Goal: Communication & Community: Answer question/provide support

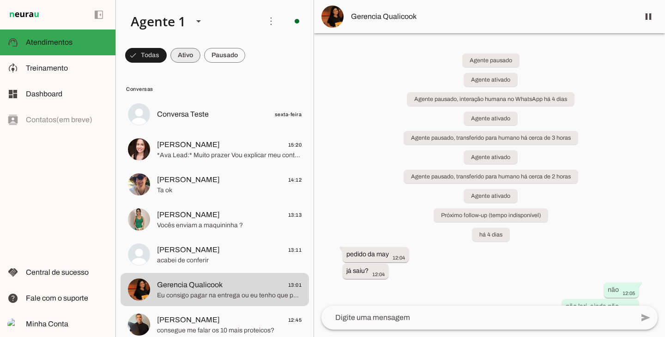
click at [174, 64] on span at bounding box center [185, 55] width 30 height 22
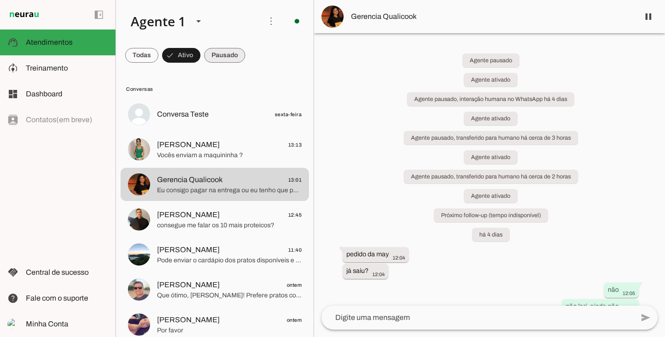
click at [216, 58] on span at bounding box center [224, 55] width 41 height 22
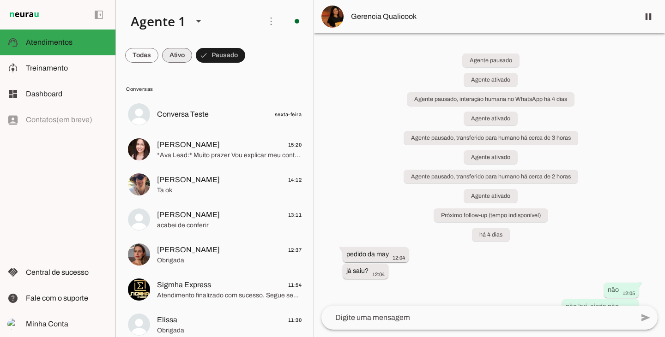
click at [180, 58] on span at bounding box center [177, 55] width 30 height 22
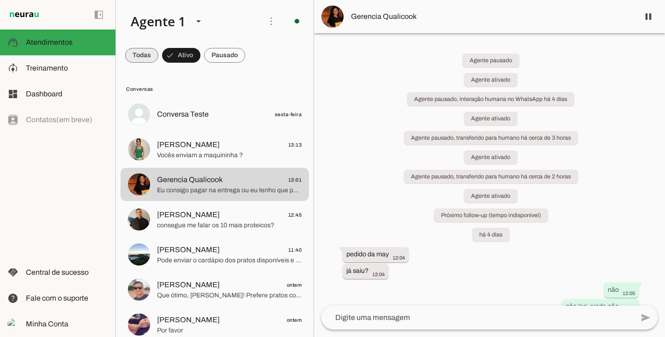
click at [152, 60] on span at bounding box center [141, 55] width 33 height 22
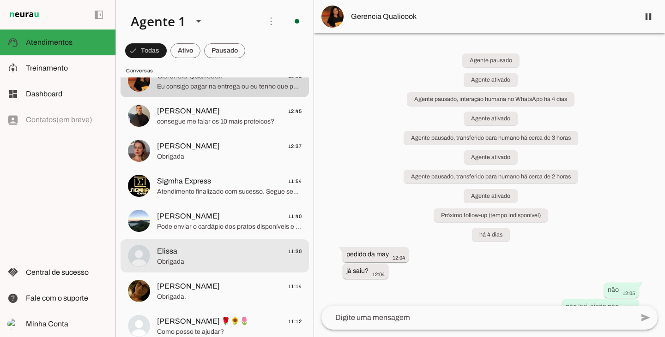
scroll to position [277, 0]
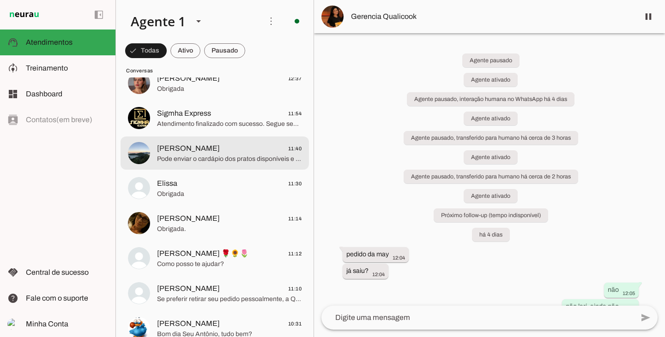
click at [217, 167] on md-item "[PERSON_NAME] 11:40 Pode enviar o cardápio dos pratos disponíveis e valores, po…" at bounding box center [214, 153] width 188 height 33
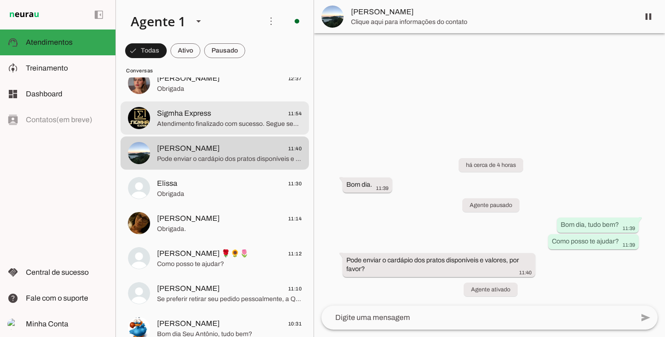
click at [212, 129] on div at bounding box center [229, 118] width 144 height 23
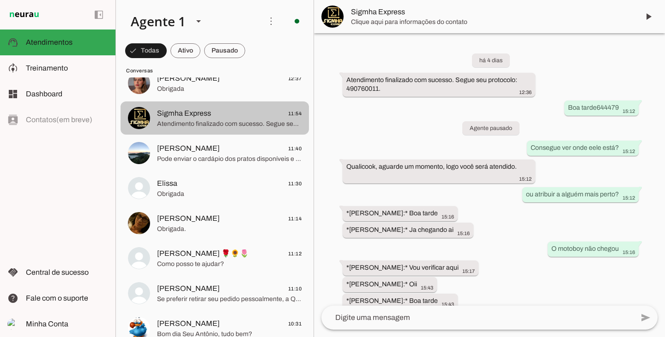
scroll to position [185, 0]
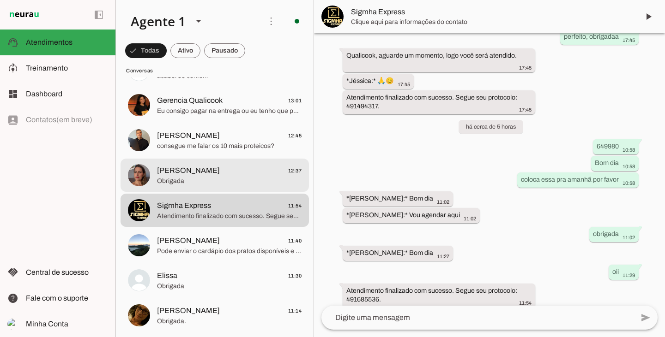
click at [200, 168] on span "[PERSON_NAME]" at bounding box center [188, 170] width 63 height 11
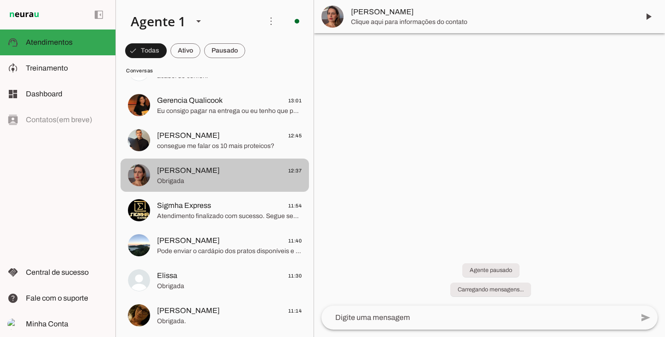
scroll to position [98, 0]
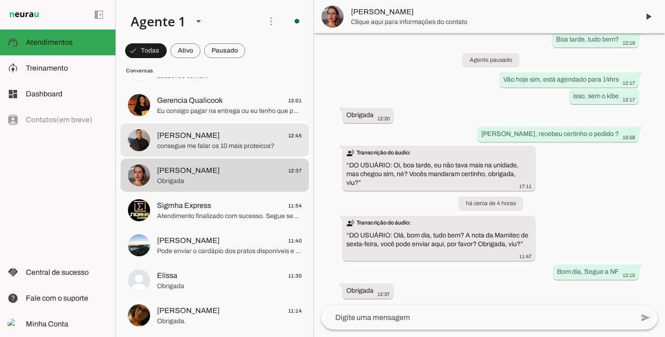
click at [203, 149] on span "consegue me falar os 10 mais proteicos?" at bounding box center [229, 146] width 144 height 9
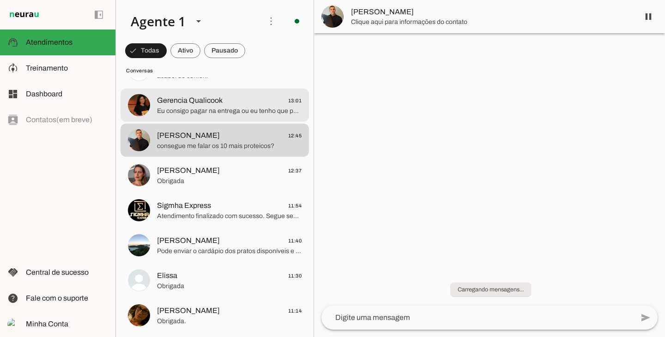
click at [206, 120] on md-item "Gerencia Qualicook 13:01 Eu consigo pagar na entrega ou eu tenho que pagar agor…" at bounding box center [214, 105] width 188 height 33
